Goal: Transaction & Acquisition: Obtain resource

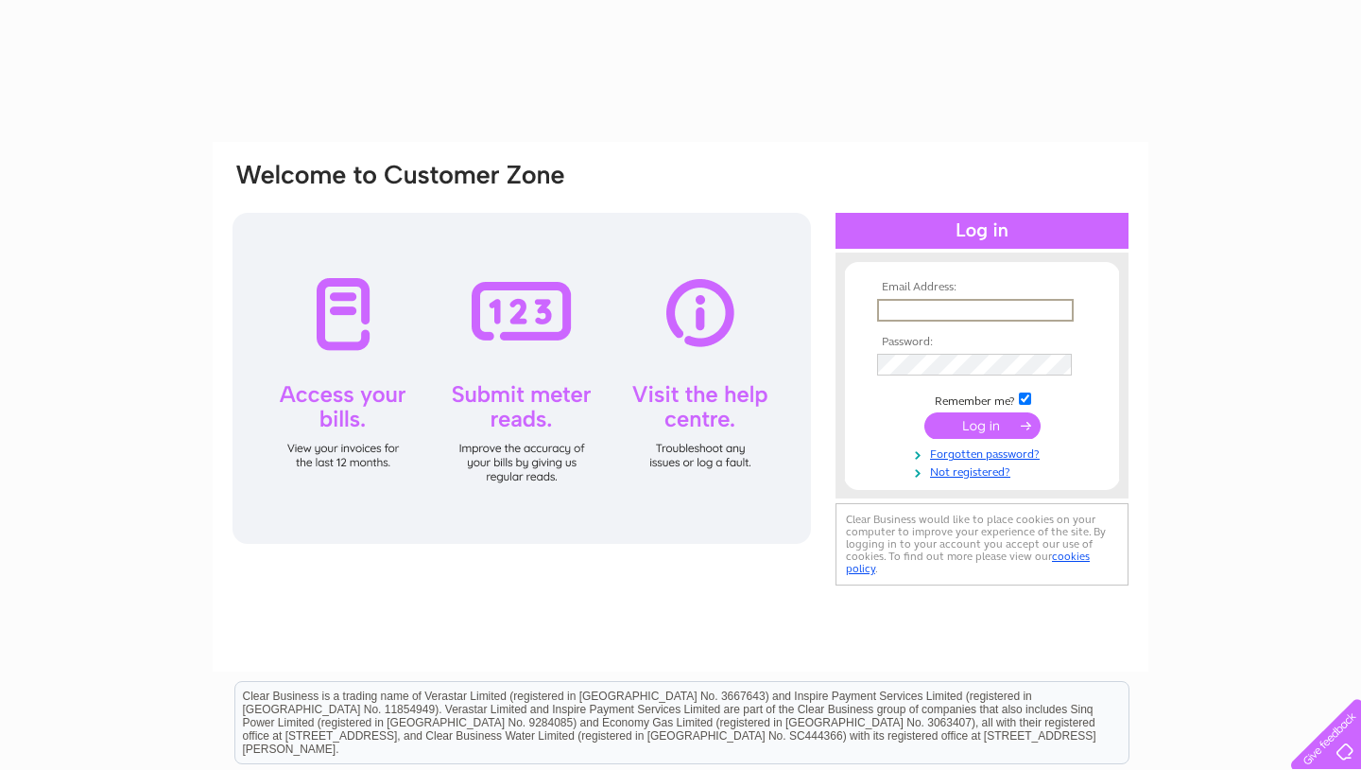
type input "treasurer@saintpaulscathedral.net"
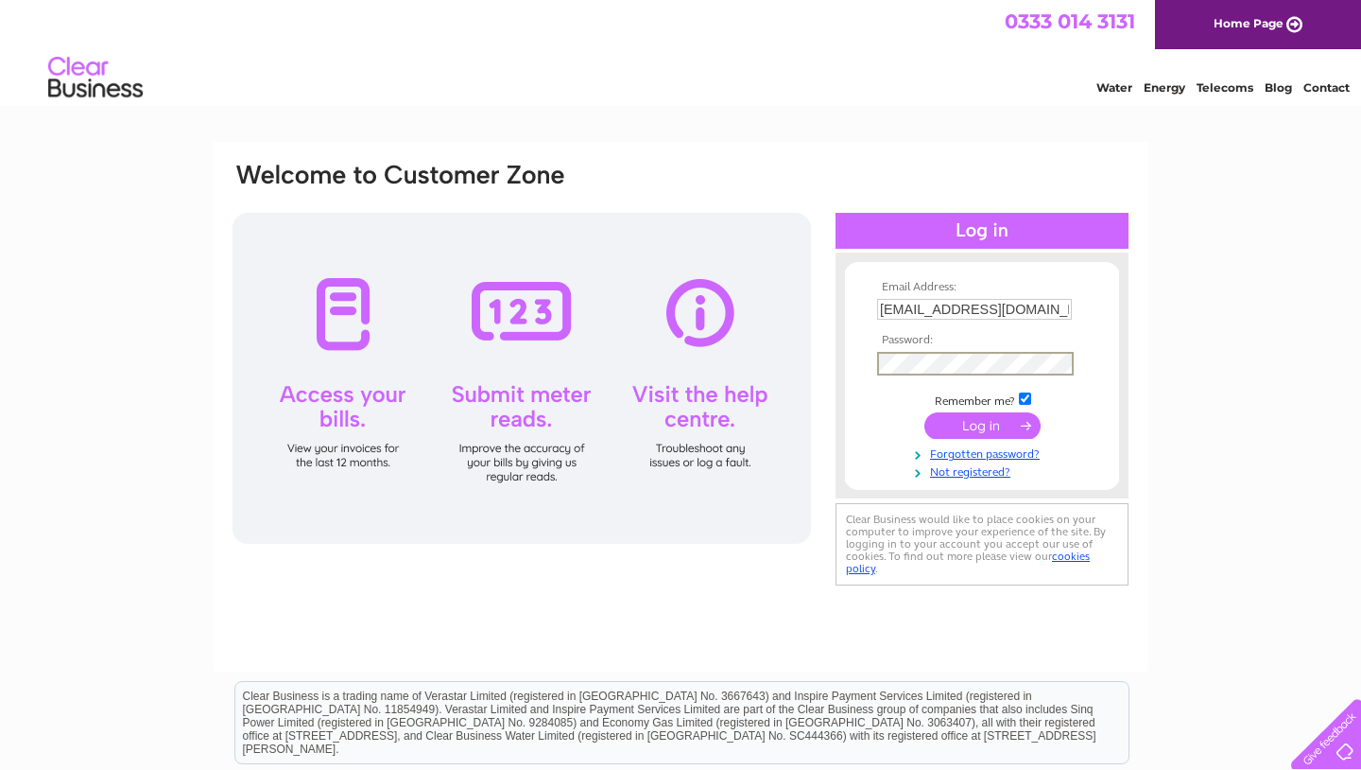
click at [977, 431] on input "submit" at bounding box center [983, 425] width 116 height 26
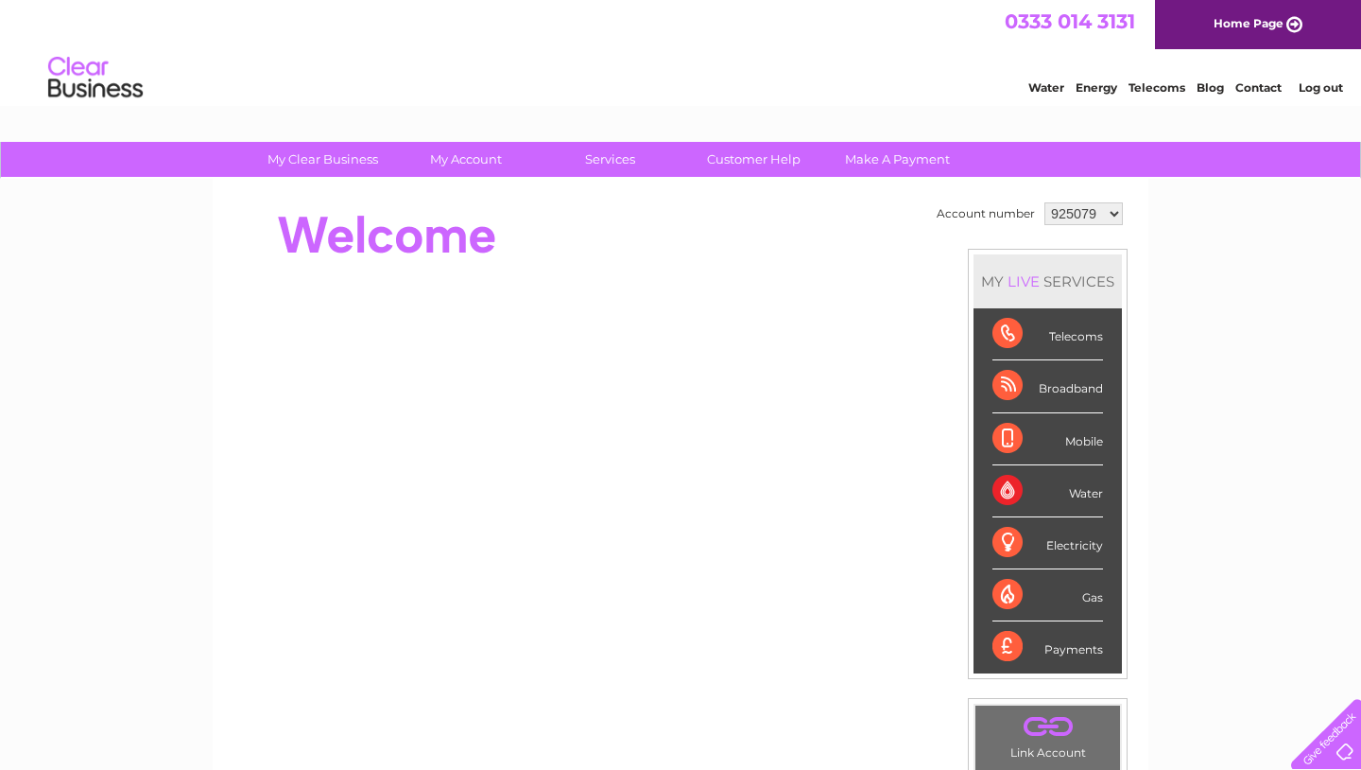
select select "1062597"
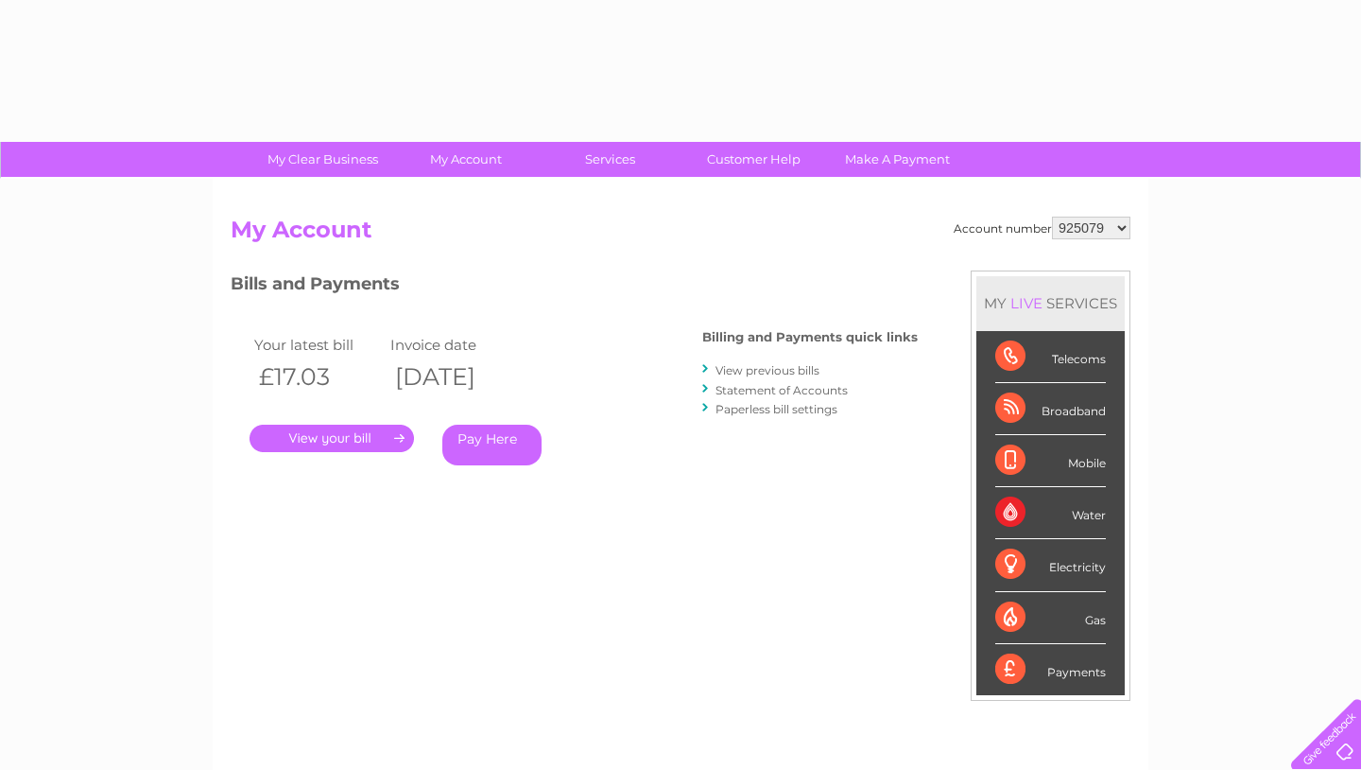
click at [464, 197] on div "Account number 925079 1062597 My Account MY LIVE SERVICES Telecoms Broadband Mo…" at bounding box center [681, 492] width 936 height 626
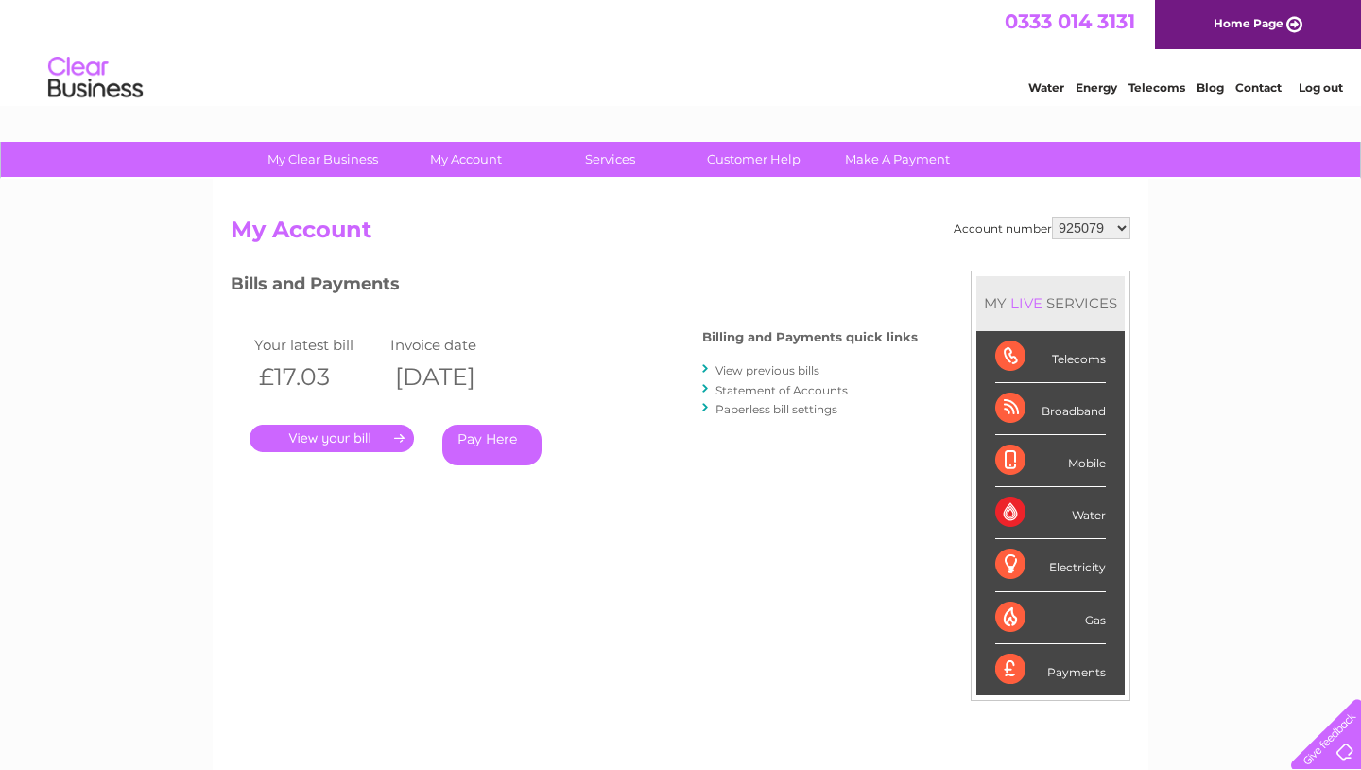
click at [334, 432] on link "." at bounding box center [332, 437] width 164 height 27
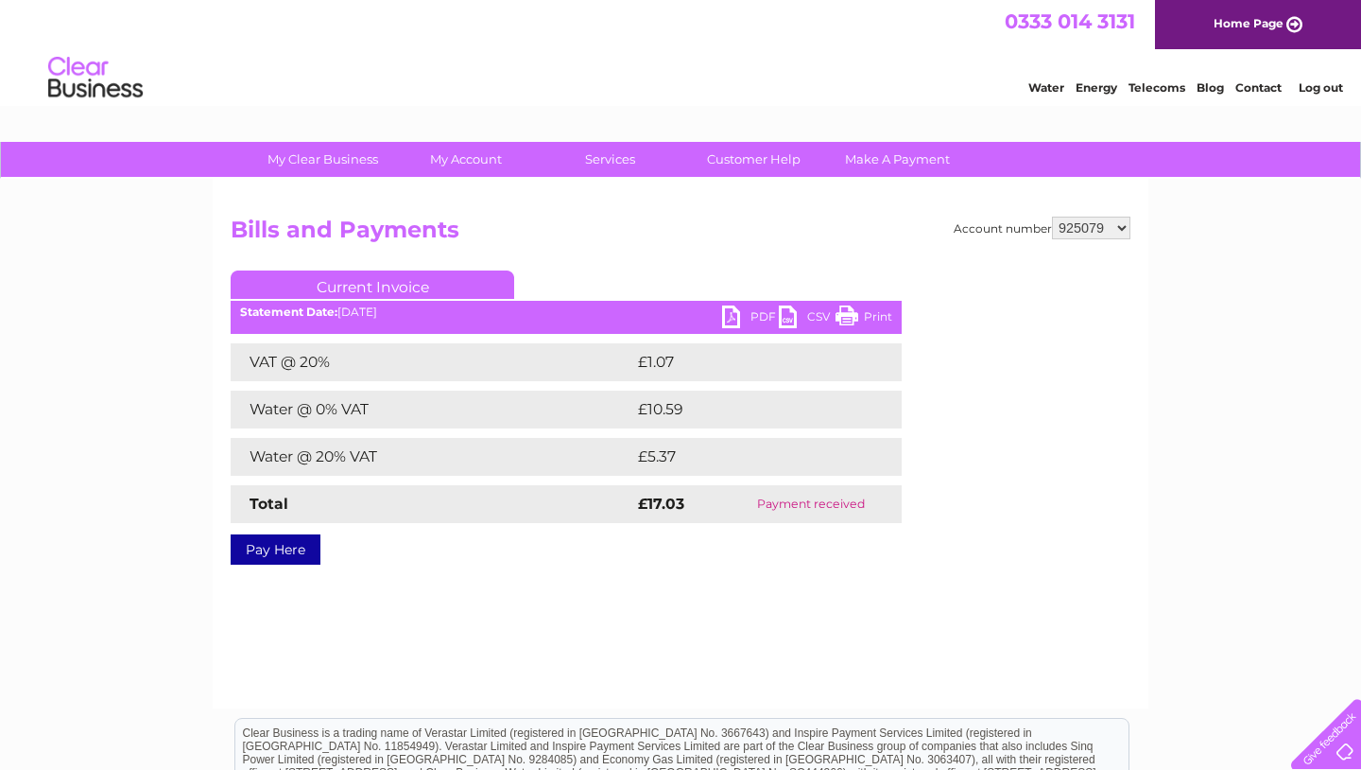
click at [730, 312] on link "PDF" at bounding box center [750, 318] width 57 height 27
select select "1062597"
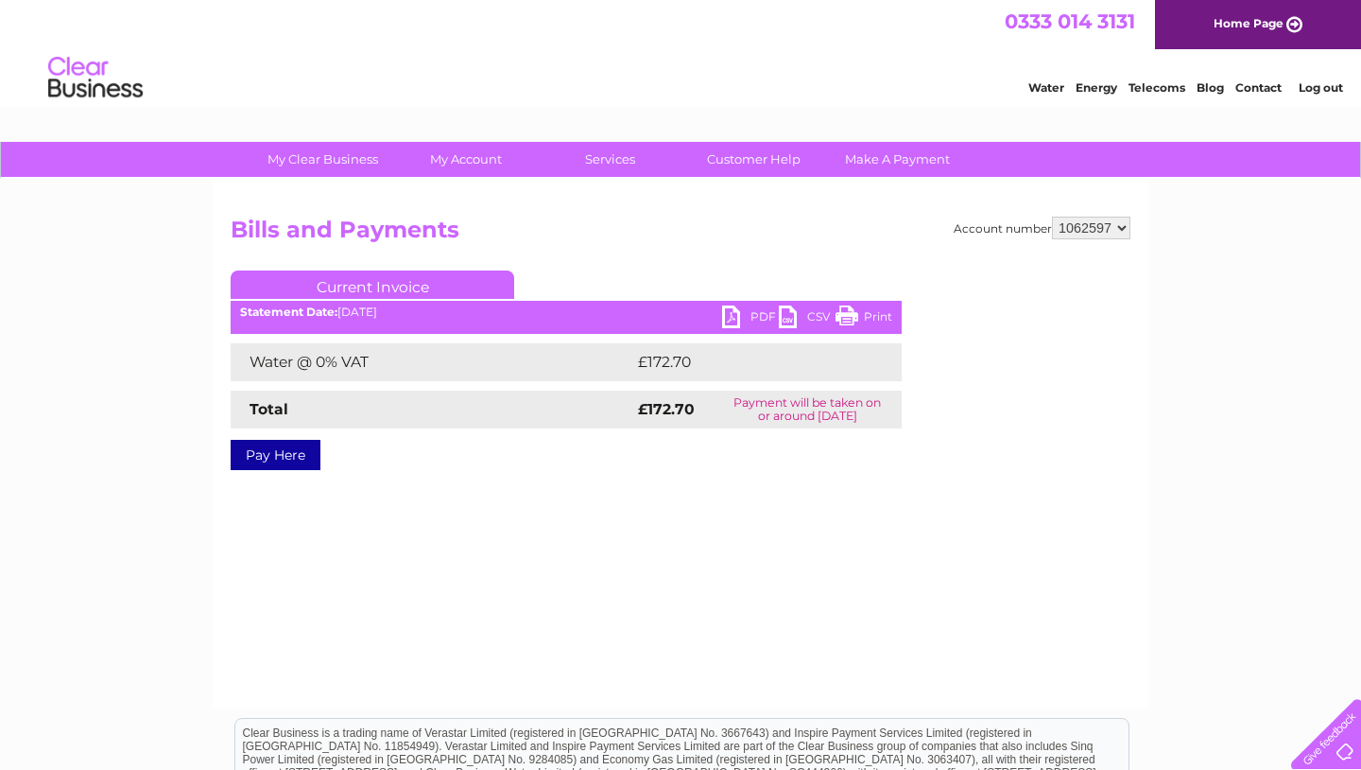
click at [734, 319] on link "PDF" at bounding box center [750, 318] width 57 height 27
click at [1333, 90] on link "Log out" at bounding box center [1321, 87] width 44 height 14
